Goal: Transaction & Acquisition: Purchase product/service

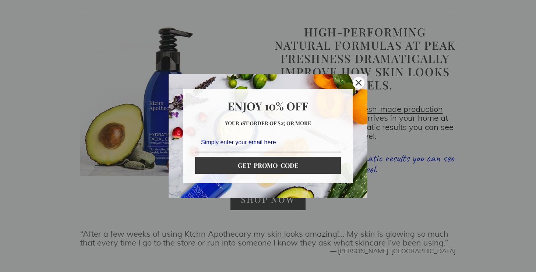
scroll to position [728, 0]
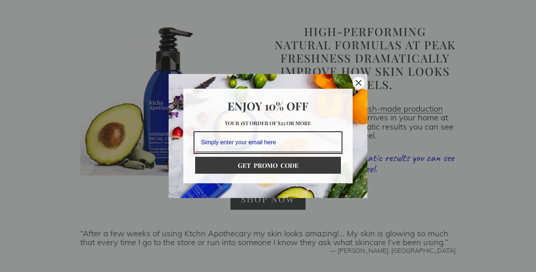
click at [223, 145] on input "Email field" at bounding box center [268, 143] width 146 height 20
type input "thormut1on1@gmail.com"
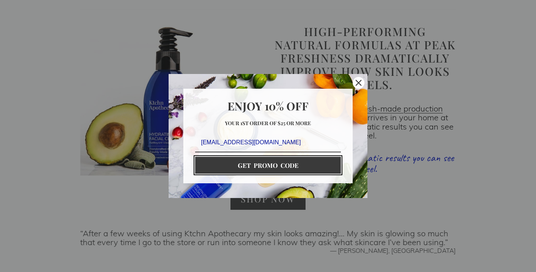
click at [262, 165] on button "GET PROMO CODE" at bounding box center [268, 165] width 146 height 17
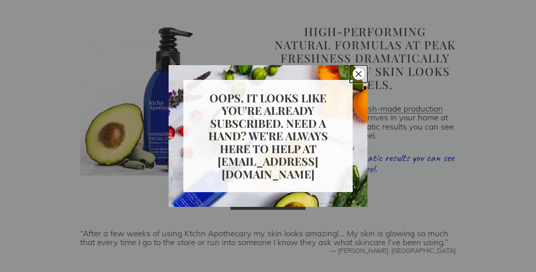
click at [357, 75] on icon "close icon" at bounding box center [359, 74] width 6 height 6
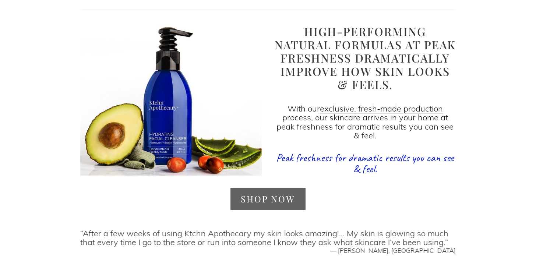
click at [276, 199] on link "SHOP NOW" at bounding box center [268, 199] width 75 height 22
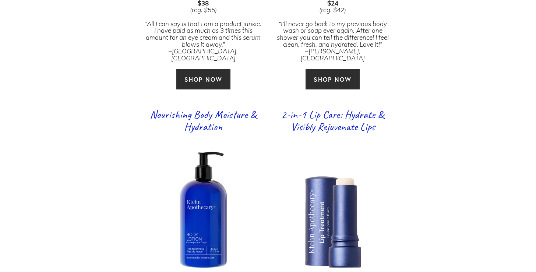
scroll to position [1111, 0]
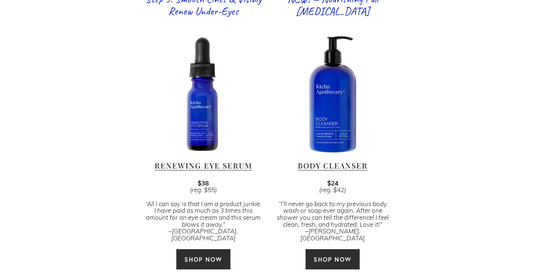
click at [334, 249] on link "SHOP NOW" at bounding box center [332, 259] width 55 height 21
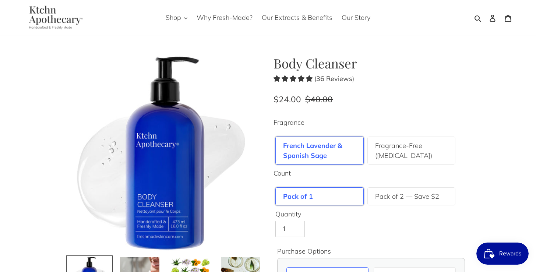
click at [329, 150] on label "French Lavender & Spanish Sage" at bounding box center [319, 151] width 73 height 20
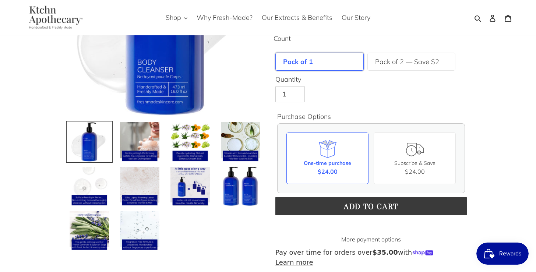
scroll to position [133, 0]
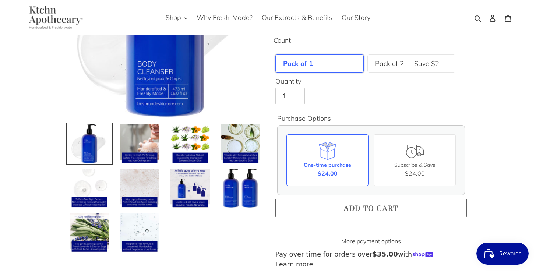
click at [356, 208] on span "Add to cart" at bounding box center [371, 208] width 55 height 10
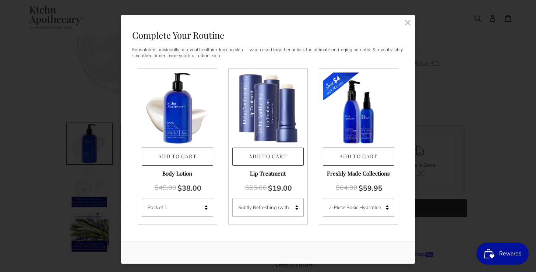
click at [410, 20] on rect at bounding box center [407, 22] width 7 height 7
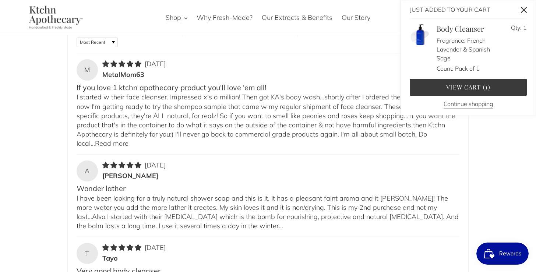
scroll to position [1009, 0]
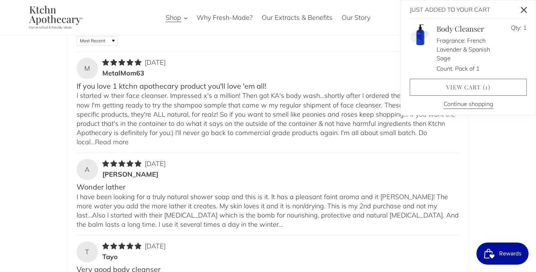
click at [476, 87] on link "View cart ( 1 )" at bounding box center [468, 87] width 117 height 17
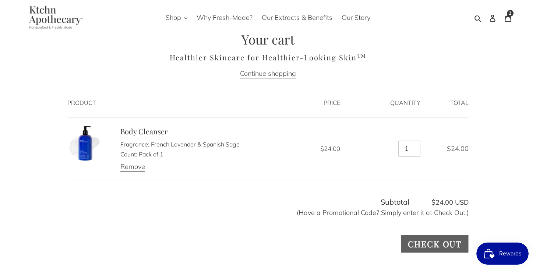
click at [450, 241] on input "Check out" at bounding box center [435, 244] width 68 height 18
